Goal: Check status: Check status

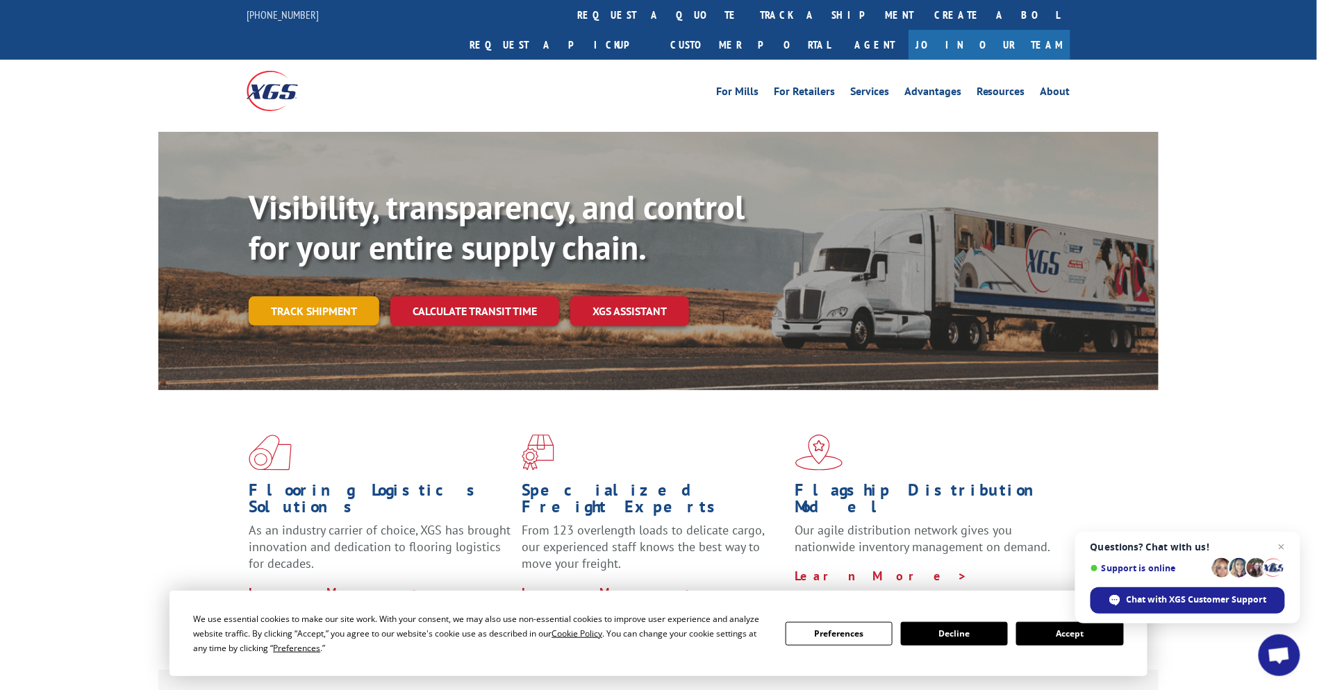
click at [287, 297] on link "Track shipment" at bounding box center [314, 311] width 131 height 29
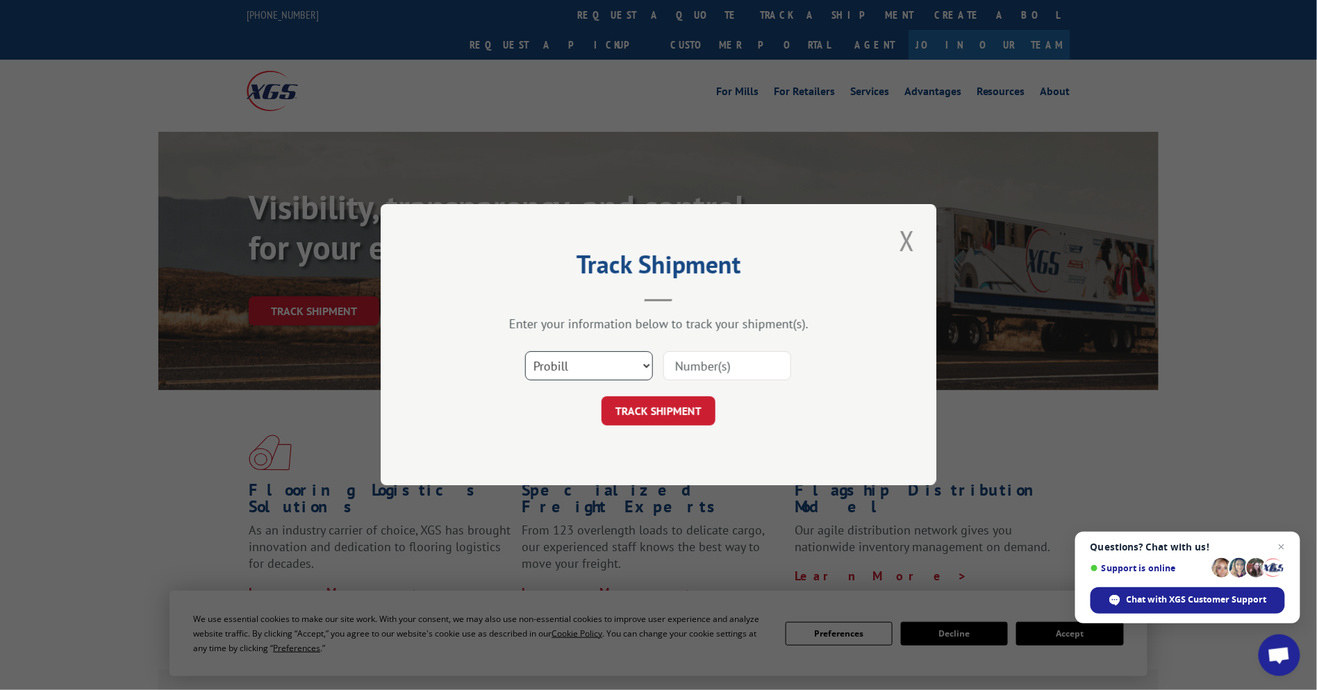
click at [597, 364] on select "Select category... Probill BOL PO" at bounding box center [589, 366] width 128 height 29
select select "bol"
click at [525, 352] on select "Select category... Probill BOL PO" at bounding box center [589, 366] width 128 height 29
click at [696, 367] on input at bounding box center [727, 366] width 128 height 29
paste input "17450006"
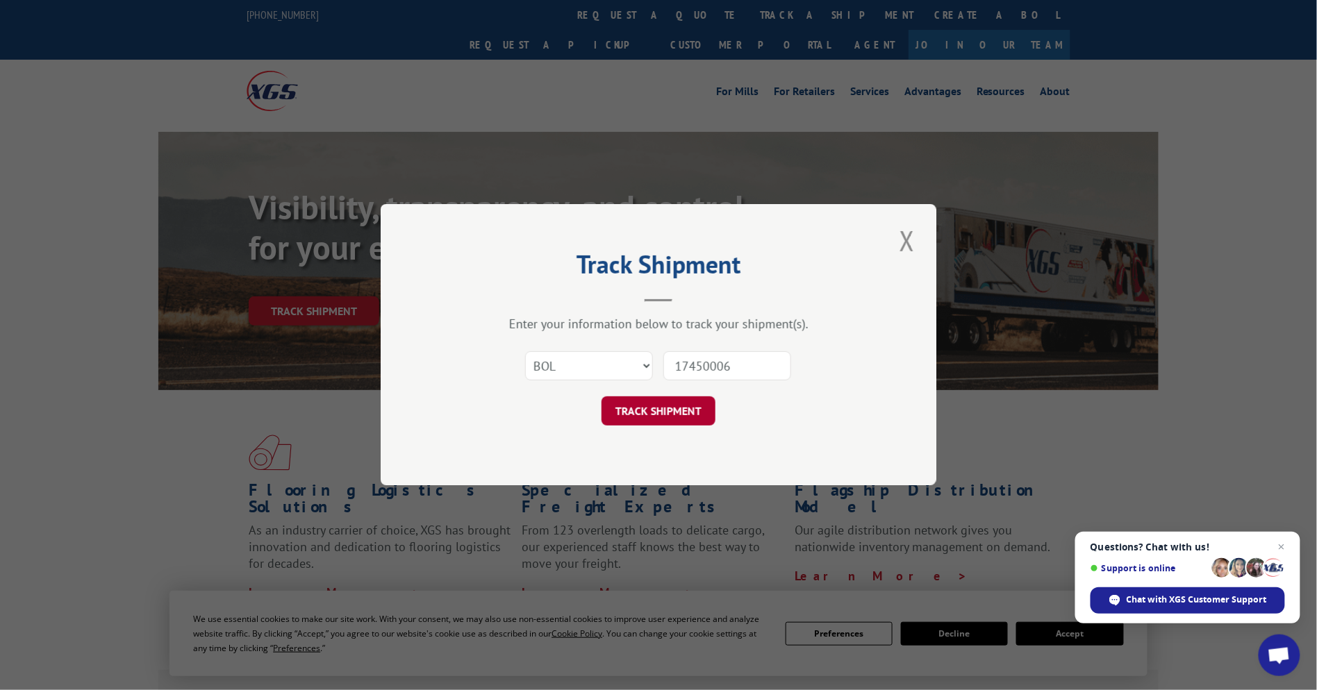
type input "17450006"
click at [672, 411] on button "TRACK SHIPMENT" at bounding box center [658, 411] width 114 height 29
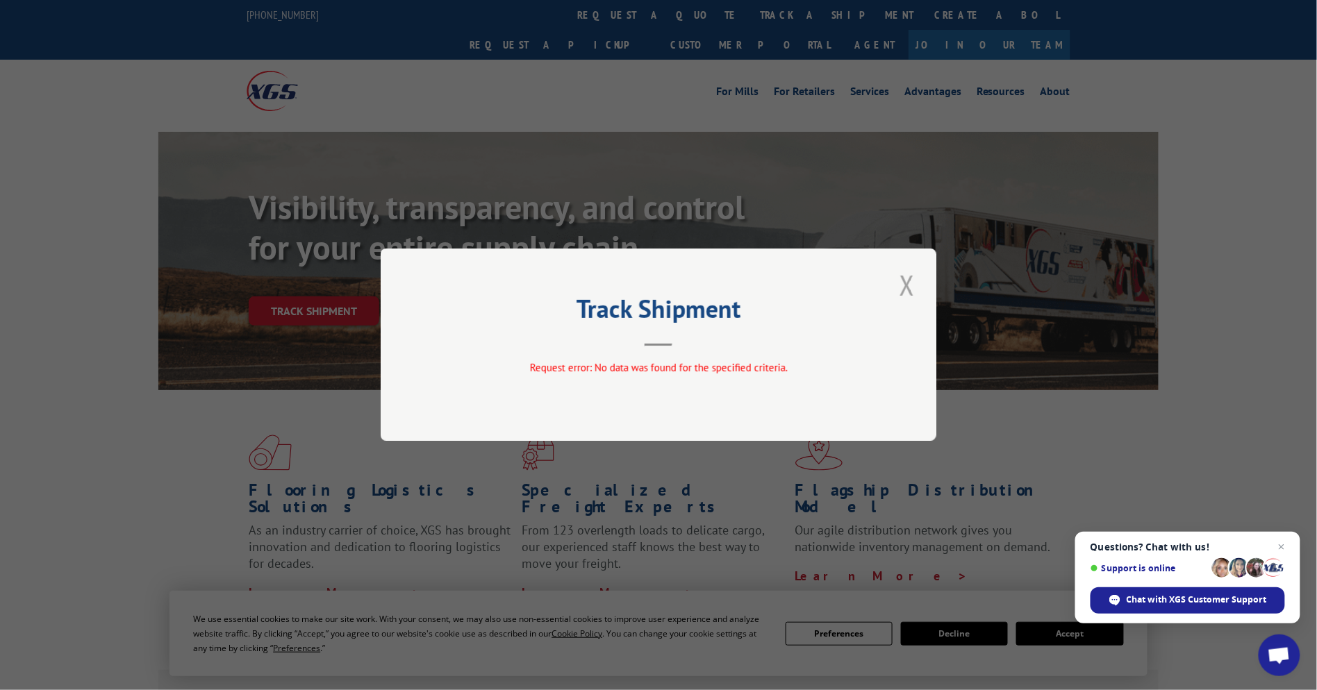
click at [908, 292] on button "Close modal" at bounding box center [907, 285] width 24 height 38
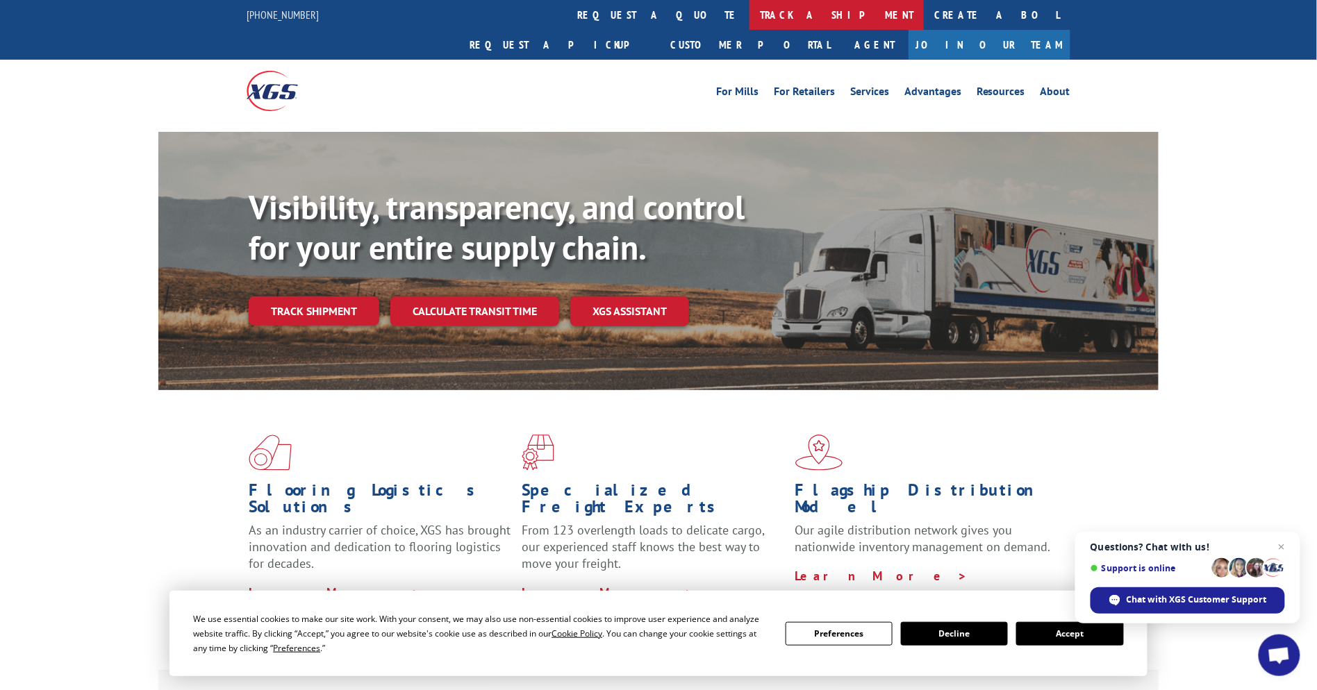
click at [749, 15] on link "track a shipment" at bounding box center [836, 15] width 174 height 30
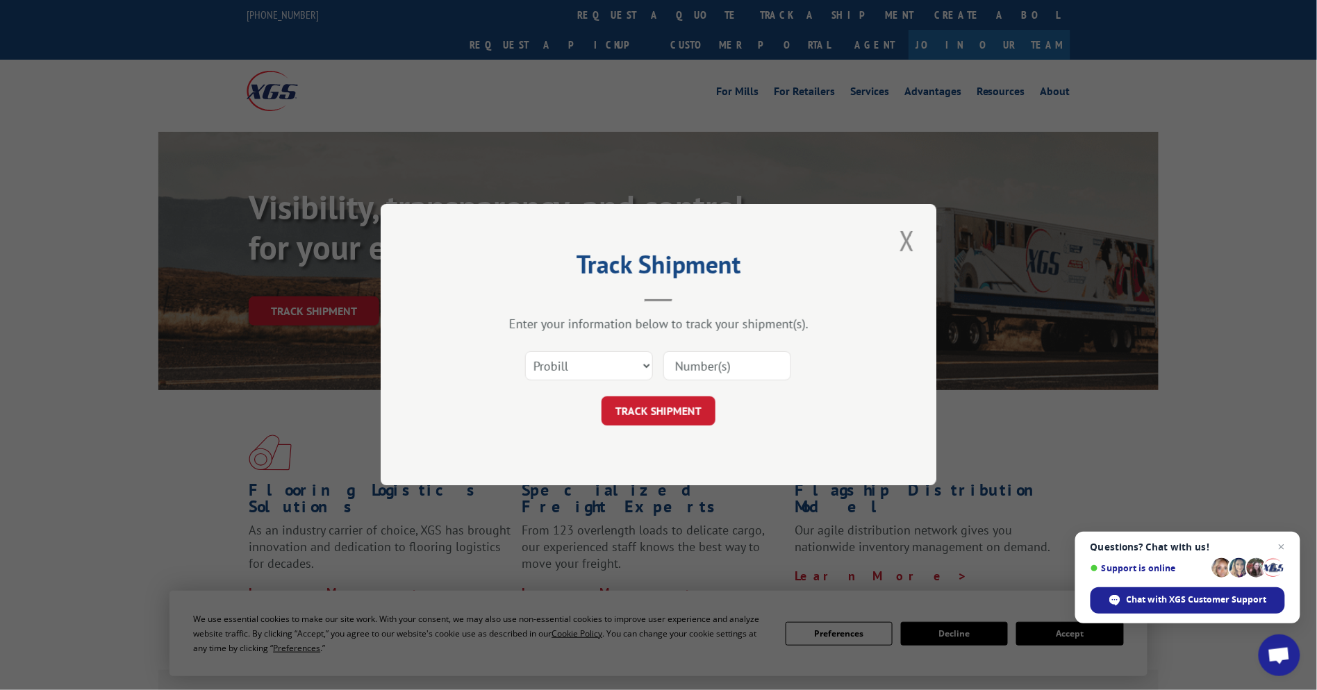
click at [714, 368] on input at bounding box center [727, 366] width 128 height 29
paste input "17450006"
type input "17450006"
click at [667, 401] on button "TRACK SHIPMENT" at bounding box center [658, 411] width 114 height 29
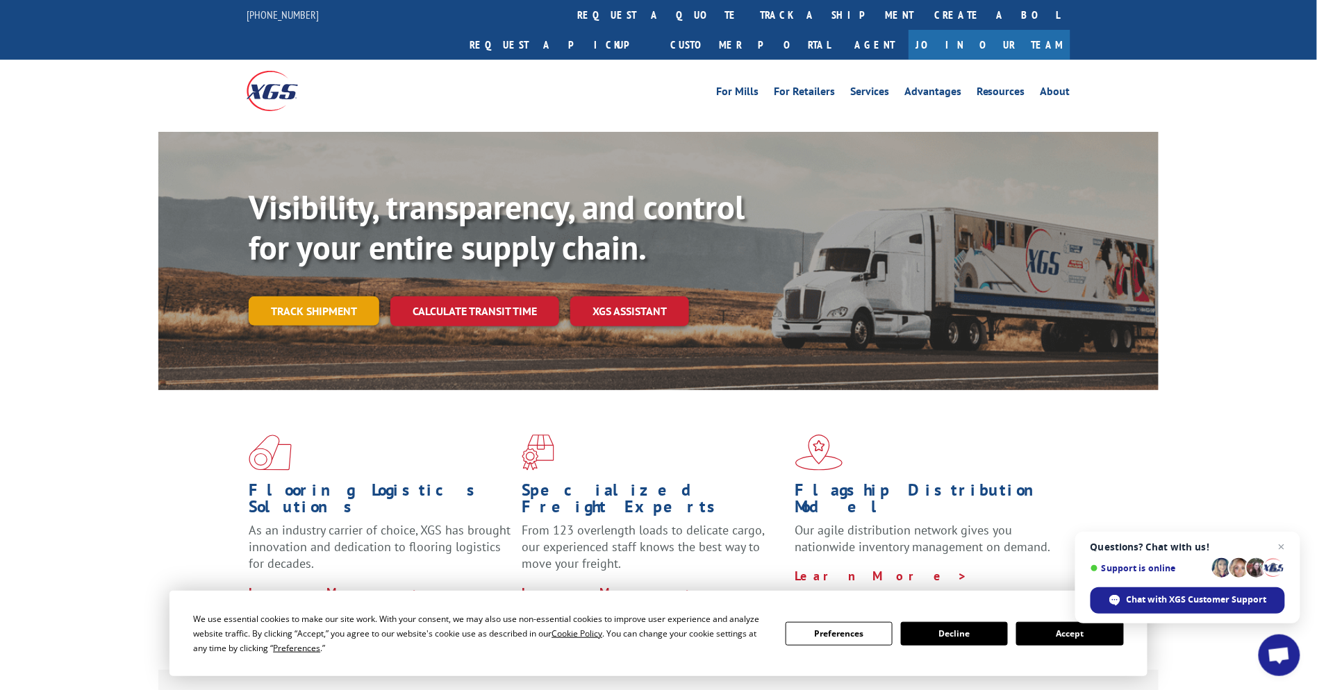
click at [316, 297] on link "Track shipment" at bounding box center [314, 311] width 131 height 29
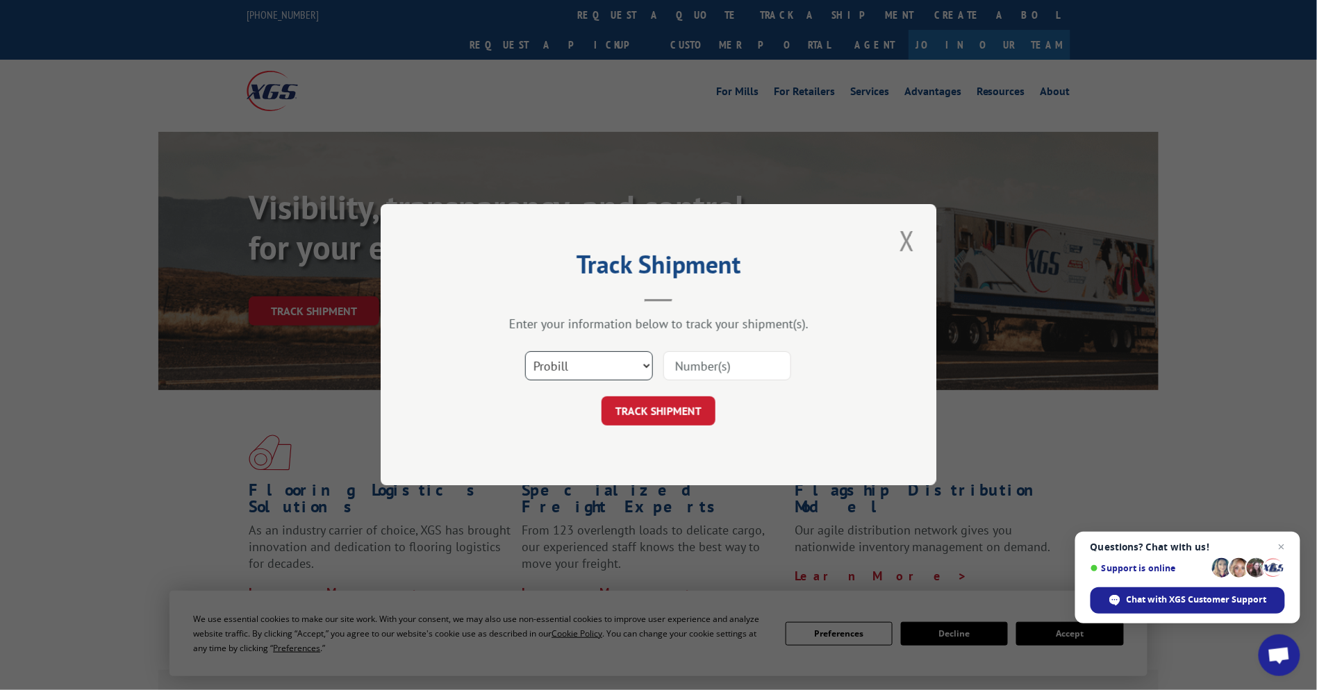
click at [588, 369] on select "Select category... Probill BOL PO" at bounding box center [589, 366] width 128 height 29
select select "po"
click at [525, 352] on select "Select category... Probill BOL PO" at bounding box center [589, 366] width 128 height 29
click at [731, 372] on input at bounding box center [727, 366] width 128 height 29
paste input "14529165"
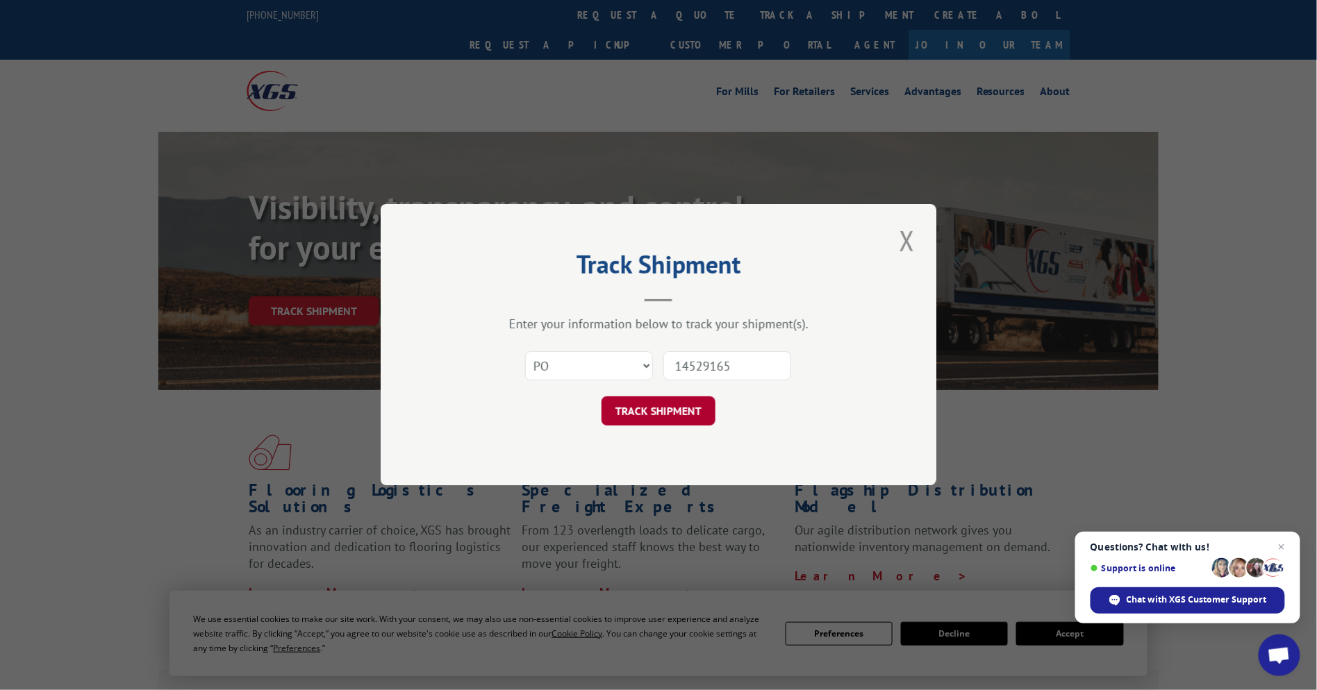
type input "14529165"
click at [654, 411] on button "TRACK SHIPMENT" at bounding box center [658, 411] width 114 height 29
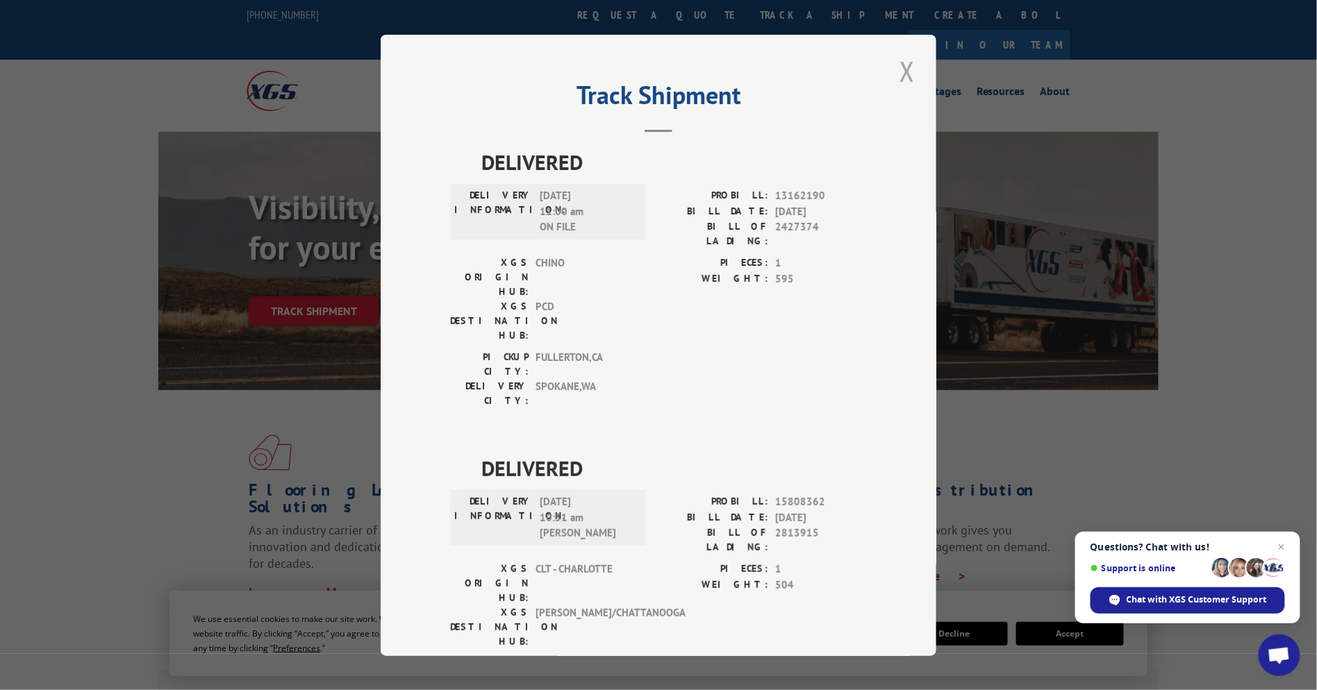
click at [903, 74] on button "Close modal" at bounding box center [907, 71] width 24 height 38
